Goal: Information Seeking & Learning: Find specific fact

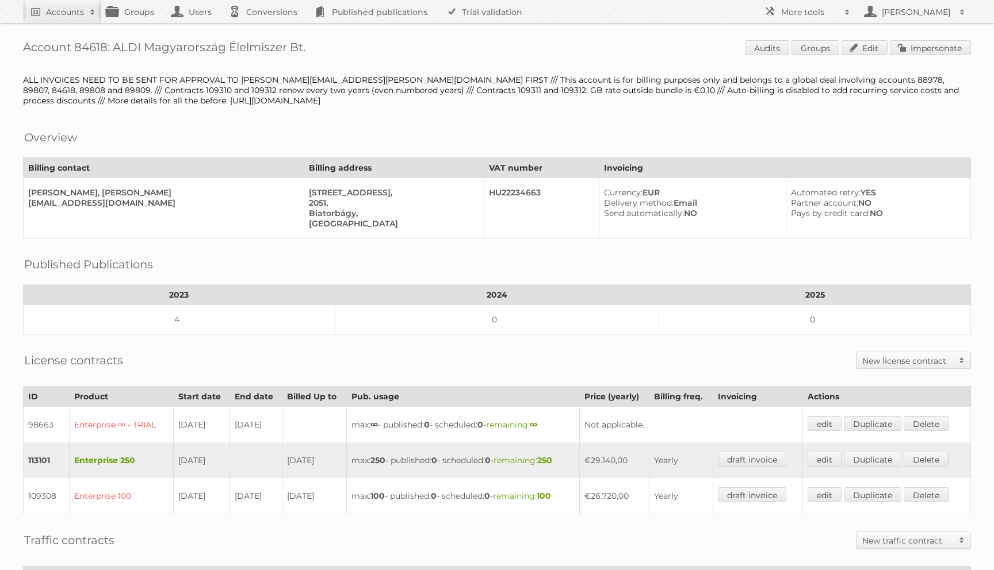
click at [211, 86] on div "ALL INVOICES NEED TO BE SENT FOR APPROVAL TO lukas.rosenbichler@hofer.at FIRST …" at bounding box center [497, 90] width 948 height 31
click at [245, 171] on th "Billing contact" at bounding box center [164, 168] width 281 height 20
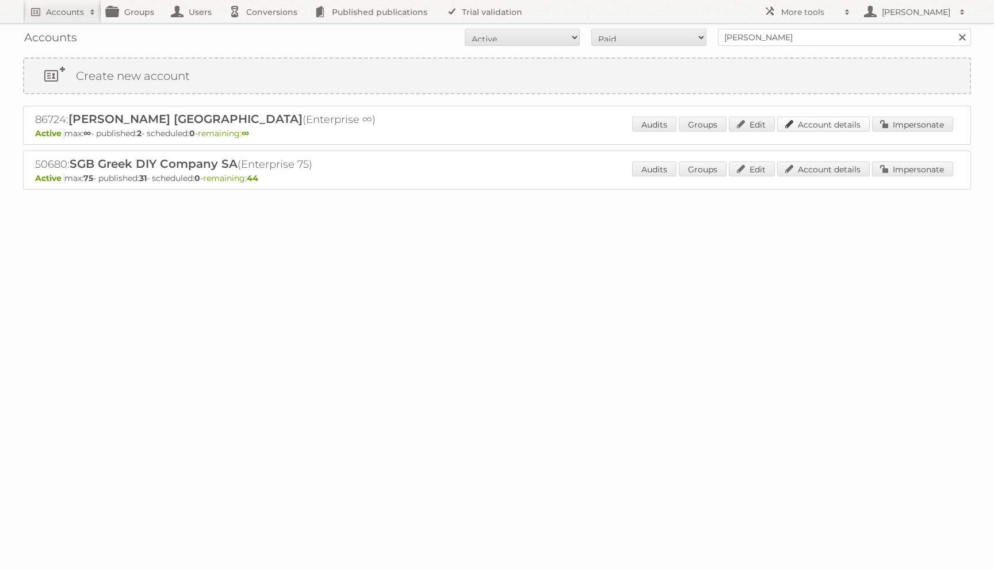
click at [815, 122] on link "Account details" at bounding box center [823, 124] width 93 height 15
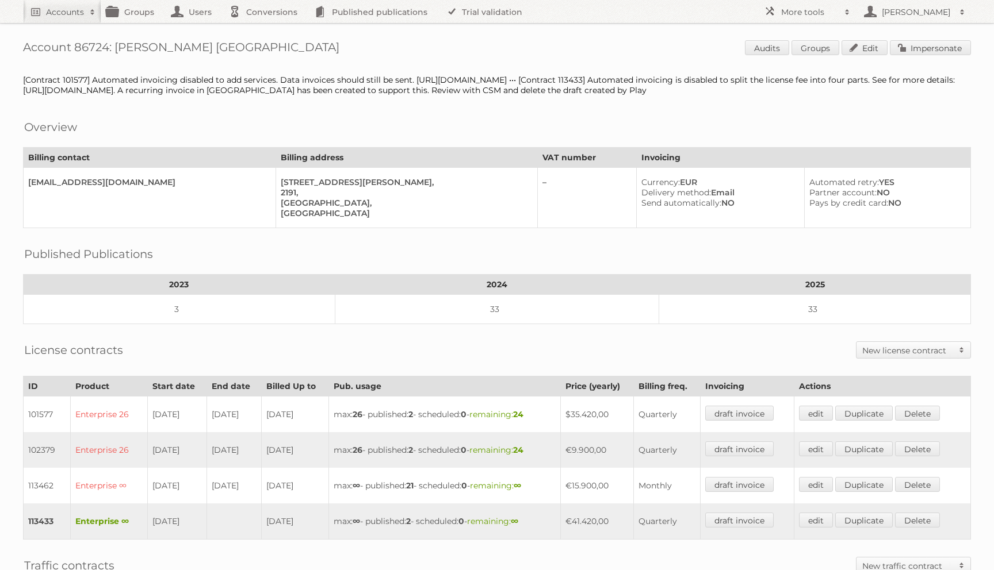
scroll to position [304, 0]
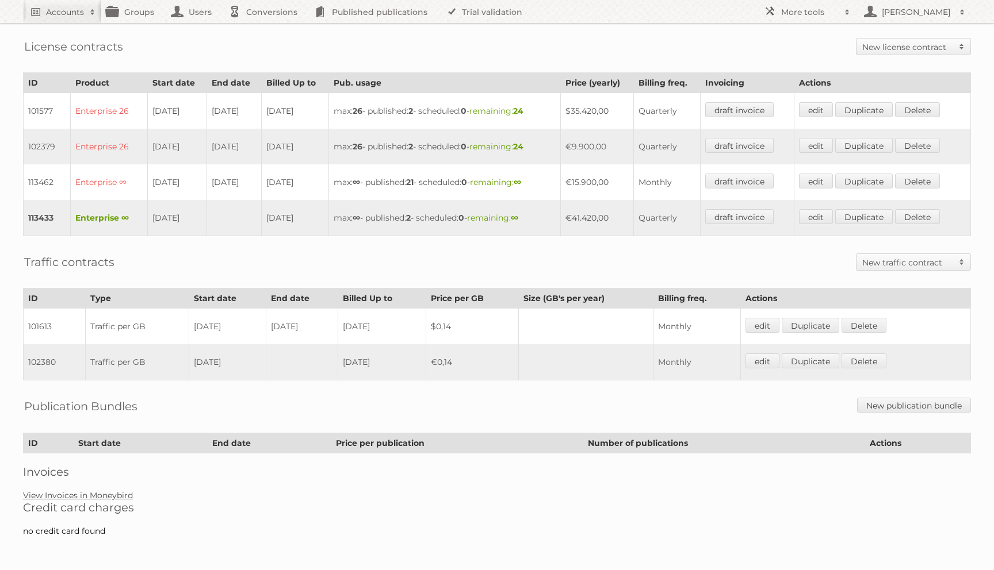
click at [115, 493] on link "View Invoices in Moneybird" at bounding box center [78, 496] width 110 height 10
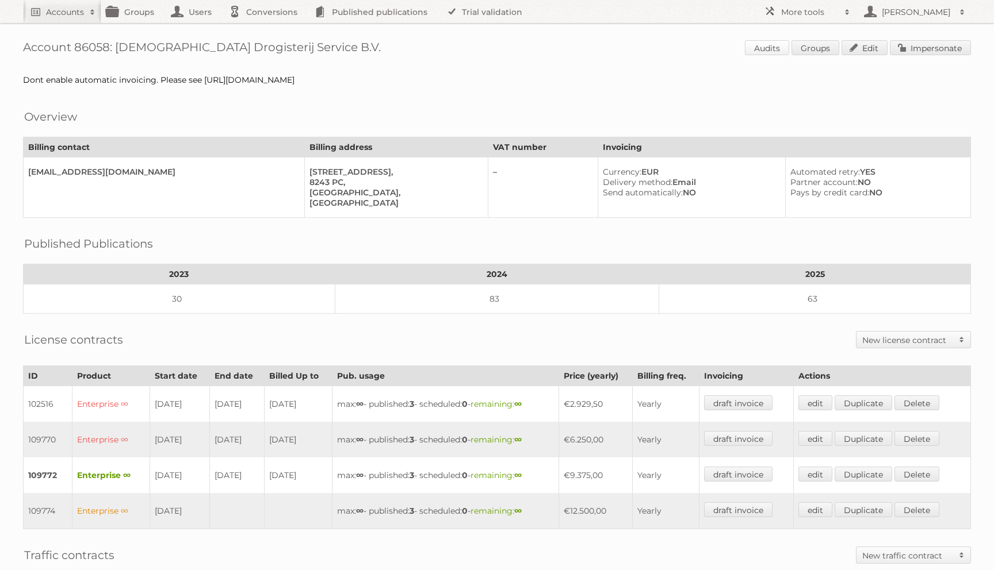
click at [764, 49] on link "Audits" at bounding box center [767, 47] width 44 height 15
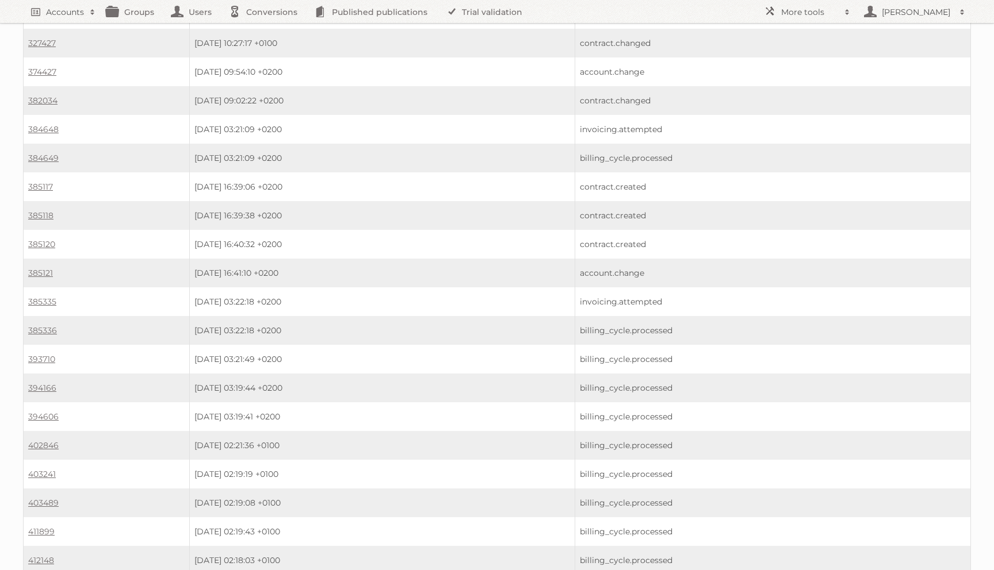
scroll to position [695, 0]
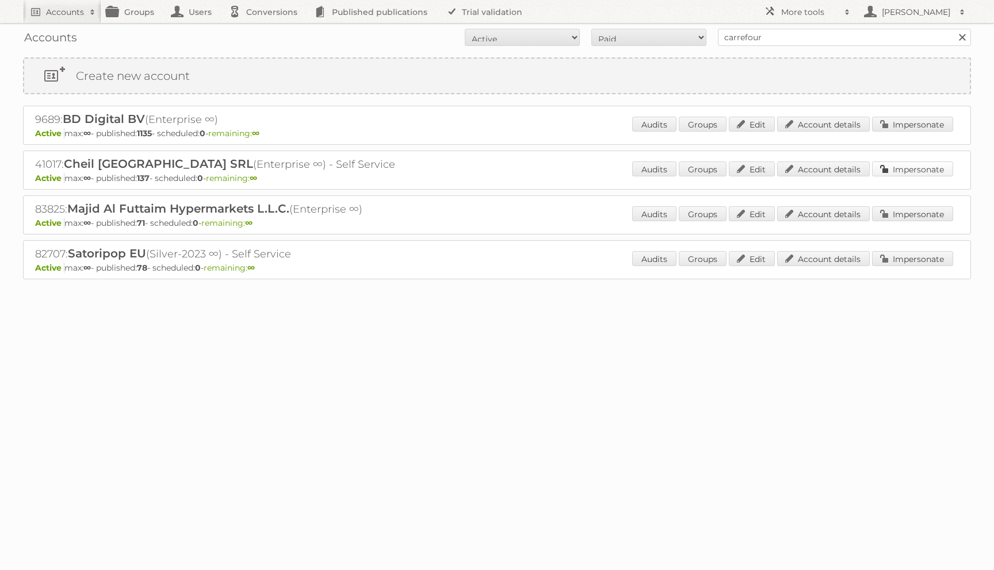
click at [921, 168] on link "Impersonate" at bounding box center [912, 169] width 81 height 15
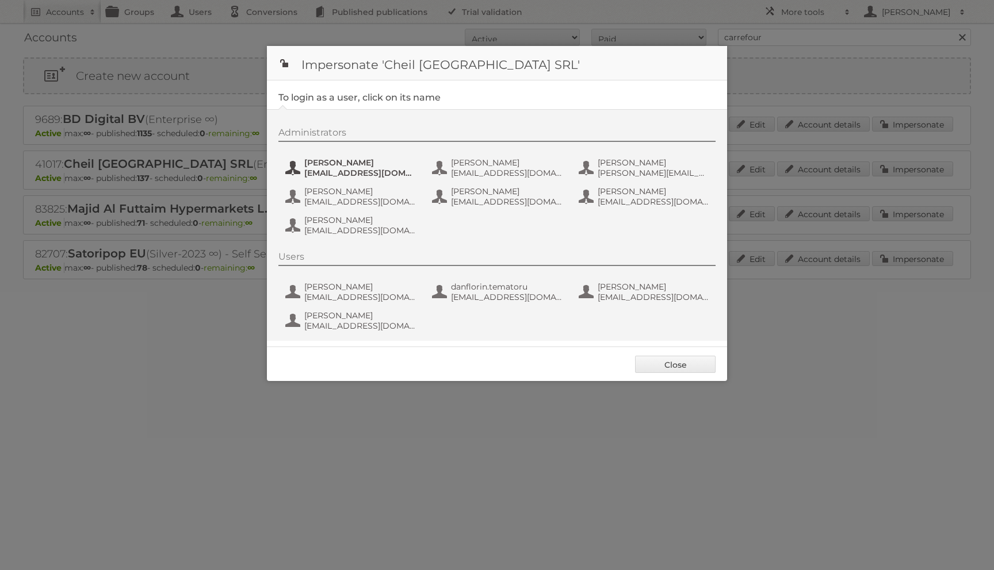
click at [330, 162] on span "Andrea Damian" at bounding box center [360, 163] width 112 height 10
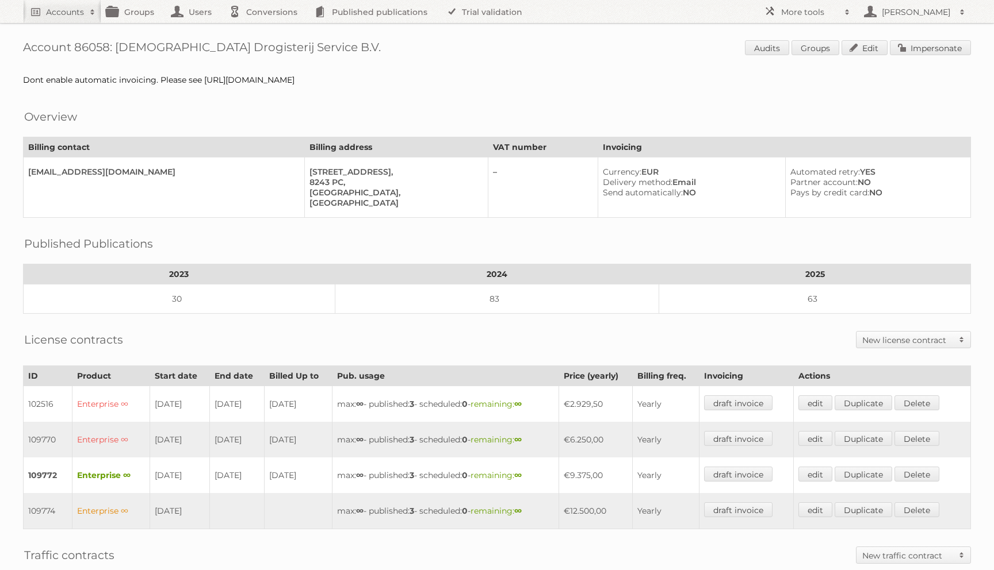
click at [98, 58] on div "Account 86058: [DEMOGRAPHIC_DATA] Drogisterij Service B.V. Audits Groups Edit I…" at bounding box center [497, 438] width 994 height 877
click at [96, 47] on h1 "Account 86058: [DEMOGRAPHIC_DATA] Drogisterij Service B.V. Audits Groups Edit I…" at bounding box center [497, 48] width 948 height 17
copy h1 "86058"
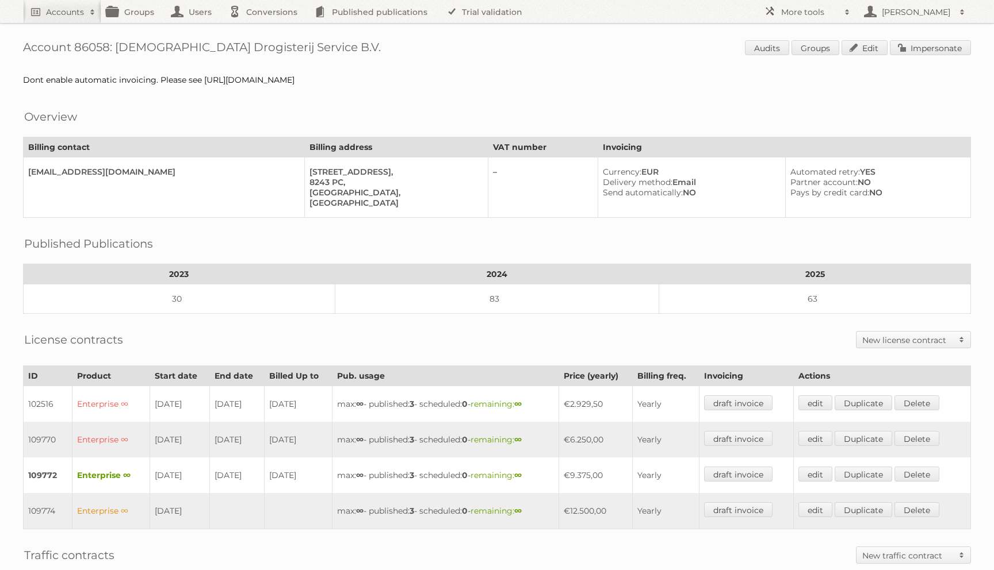
click at [45, 433] on td "109770" at bounding box center [48, 440] width 49 height 36
copy td "109770"
click at [33, 472] on td "109772" at bounding box center [48, 476] width 49 height 36
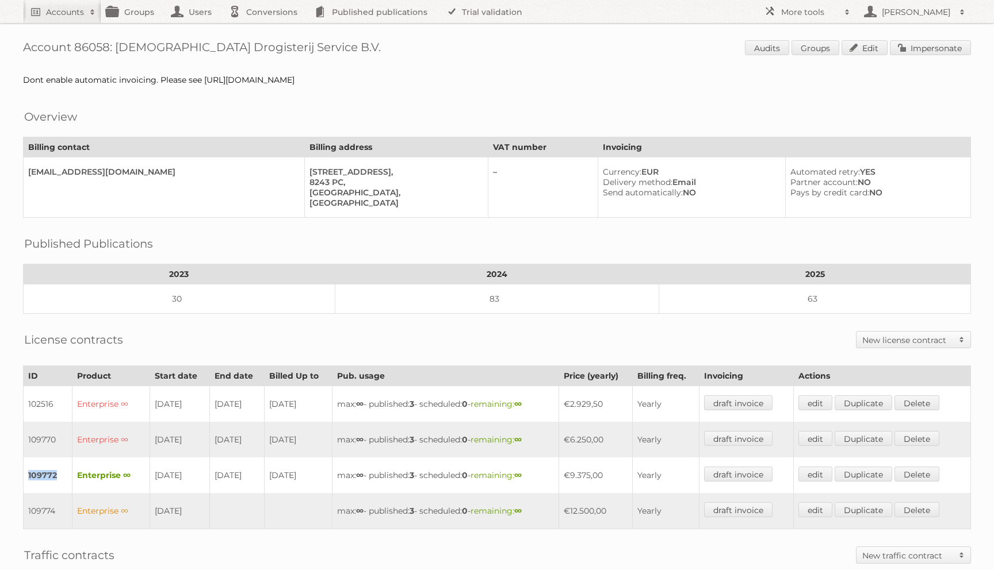
copy td "109772"
click at [37, 507] on td "109774" at bounding box center [48, 511] width 49 height 36
copy td "109774"
click at [413, 325] on div "License contracts New license contract Enterprise Bronze-2023 Silver-2023 Gold-…" at bounding box center [497, 339] width 948 height 29
